Goal: Answer question/provide support

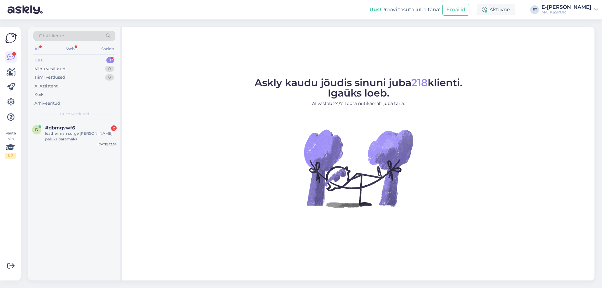
click at [81, 136] on div "leatherman surge [PERSON_NAME] paluks paremaks" at bounding box center [81, 136] width 72 height 11
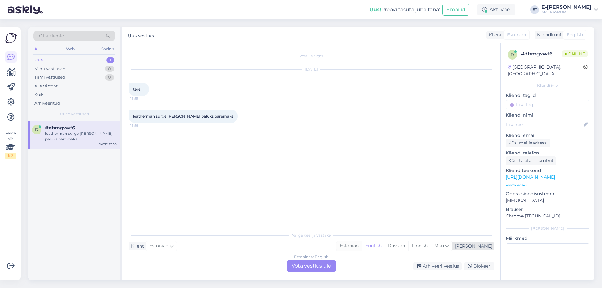
click at [362, 245] on div "Estonian" at bounding box center [349, 246] width 25 height 9
click at [322, 266] on div "Estonian to Estonian Võta vestlus üle" at bounding box center [312, 266] width 50 height 11
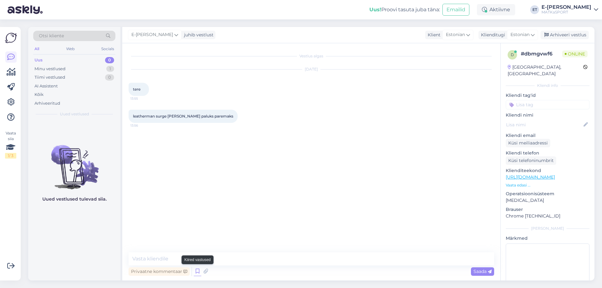
click at [199, 271] on icon at bounding box center [198, 271] width 8 height 9
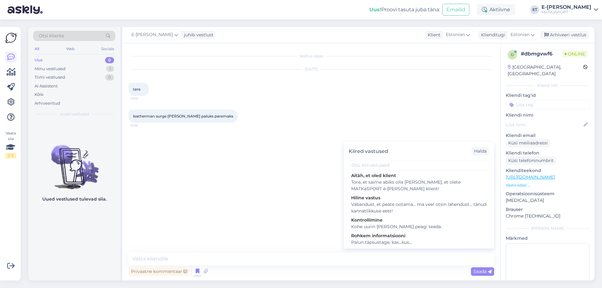
scroll to position [92, 0]
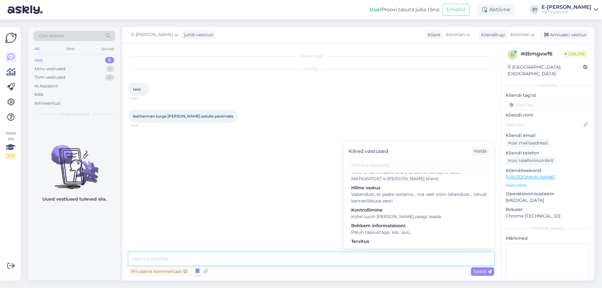
click at [172, 262] on textarea at bounding box center [312, 258] width 366 height 13
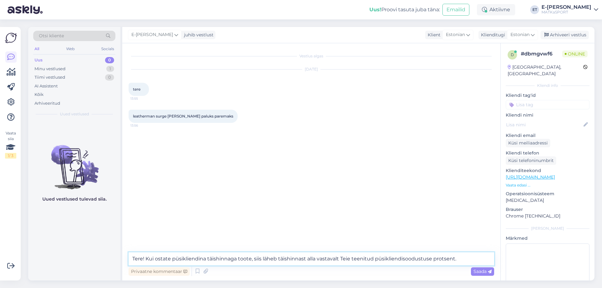
click at [460, 260] on textarea "Tere! Kui ostate püsikliendina täishinnaga toote, siis läheb täishinnast alla v…" at bounding box center [312, 258] width 366 height 13
paste textarea "[URL][DOMAIN_NAME]"
type textarea "Tere! Kui ostate püsikliendina täishinnaga toote, siis läheb täishinnast alla v…"
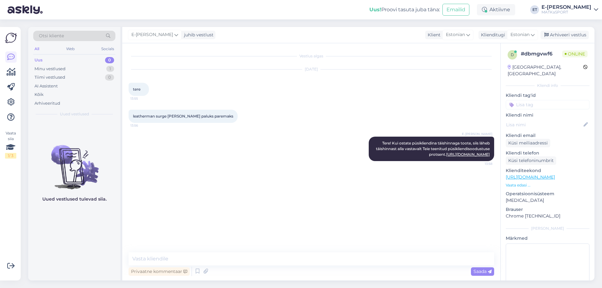
click at [525, 183] on p "Vaata edasi ..." at bounding box center [548, 186] width 84 height 6
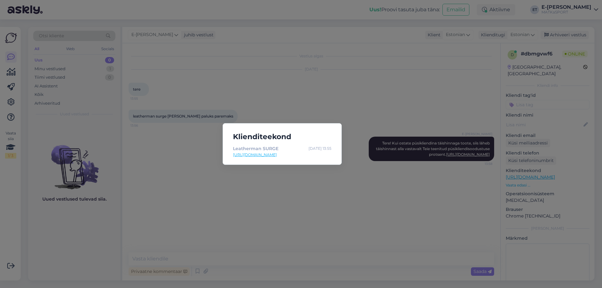
click at [425, 193] on div "Klienditeekond Leatherman SURGE [DATE] 13:55 [URL][DOMAIN_NAME]" at bounding box center [301, 144] width 602 height 288
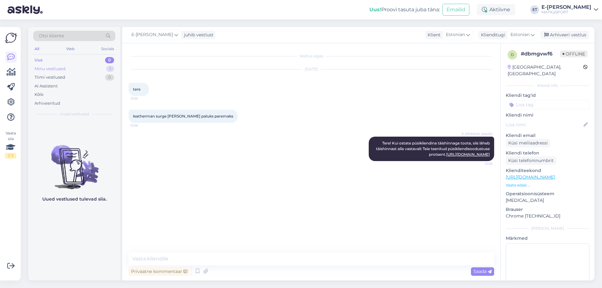
click at [63, 69] on div "Minu vestlused" at bounding box center [50, 69] width 31 height 6
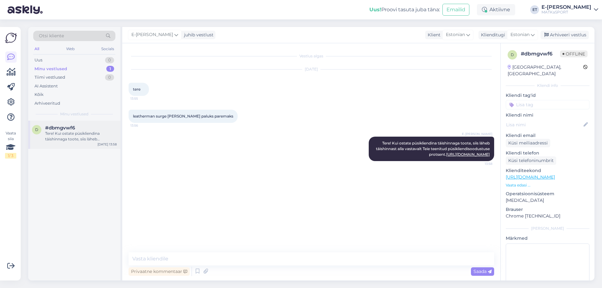
click at [75, 133] on div "Tere! Kui ostate püsikliendina täishinnaga toote, siis läheb täishinnast alla v…" at bounding box center [81, 136] width 72 height 11
click at [565, 35] on div "Arhiveeri vestlus" at bounding box center [565, 35] width 48 height 8
